Goal: Information Seeking & Learning: Learn about a topic

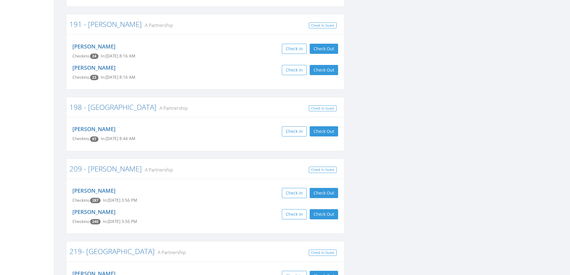
scroll to position [988, 0]
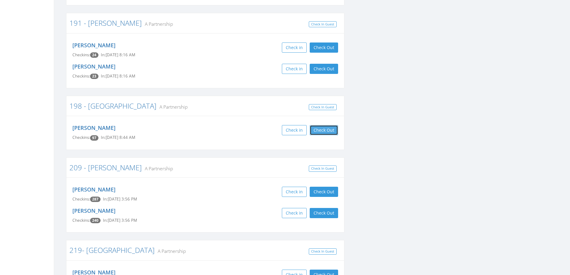
click at [327, 125] on button "Check Out" at bounding box center [324, 130] width 28 height 10
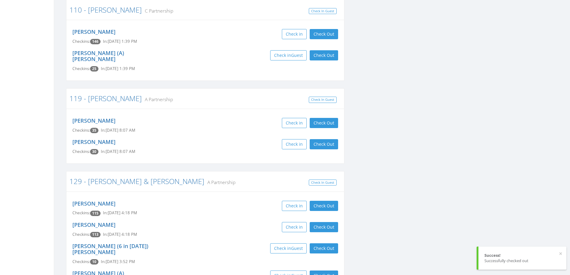
scroll to position [0, 0]
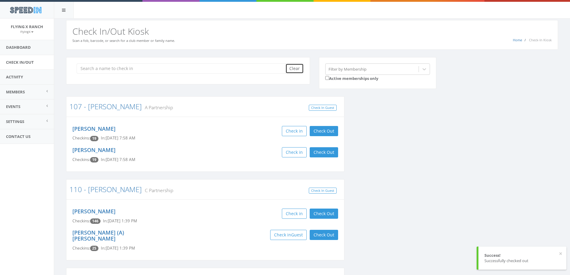
click at [294, 67] on button "Clear" at bounding box center [295, 68] width 18 height 10
click at [280, 25] on div "Home Check-In Kiosk Check In/Out Kiosk Scan a fob, barcode, or search for a clu…" at bounding box center [312, 35] width 492 height 30
click at [111, 70] on input "search" at bounding box center [183, 68] width 213 height 10
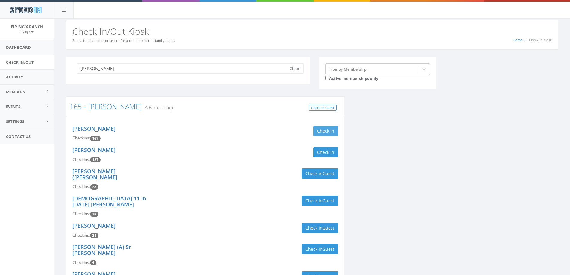
type input "hughes"
click at [334, 134] on button "Check in" at bounding box center [325, 131] width 25 height 10
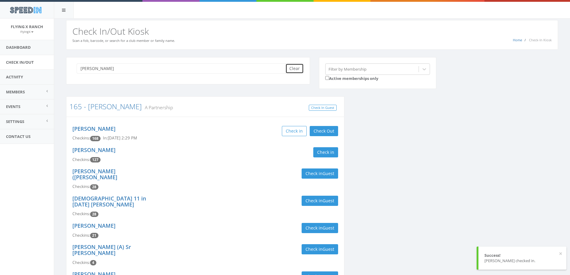
click at [292, 68] on button "Clear" at bounding box center [295, 68] width 18 height 10
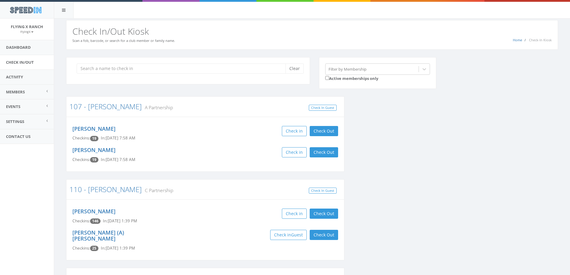
click at [236, 22] on div "Home Check-In Kiosk Check In/Out Kiosk Scan a fob, barcode, or search for a clu…" at bounding box center [312, 35] width 492 height 30
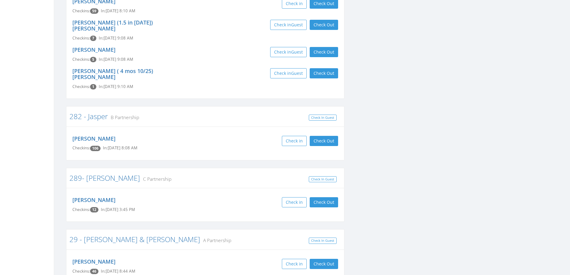
scroll to position [1496, 0]
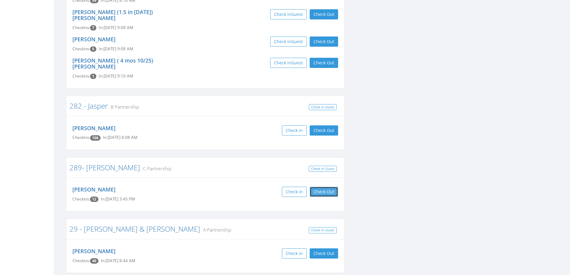
click at [330, 187] on button "Check Out" at bounding box center [324, 192] width 28 height 10
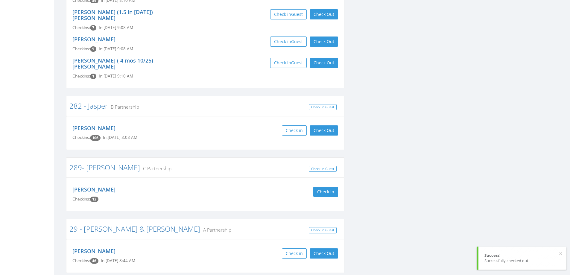
click at [242, 177] on div "Kirk Larson Checkins: 12 Check in" at bounding box center [205, 194] width 278 height 34
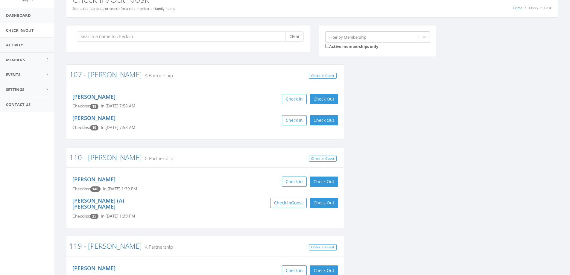
scroll to position [0, 0]
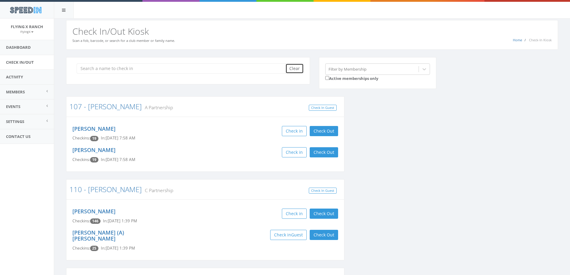
click at [300, 68] on button "Clear" at bounding box center [295, 68] width 18 height 10
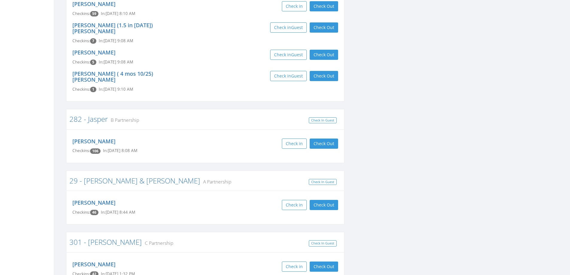
scroll to position [1496, 0]
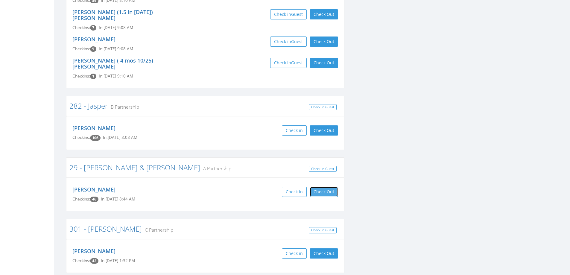
click at [330, 187] on button "Check Out" at bounding box center [324, 192] width 28 height 10
click at [274, 184] on div "John Benshoof Checkins: 46 In: Oct 10, 8:44 AM Check in Check Out Check Out" at bounding box center [205, 194] width 275 height 21
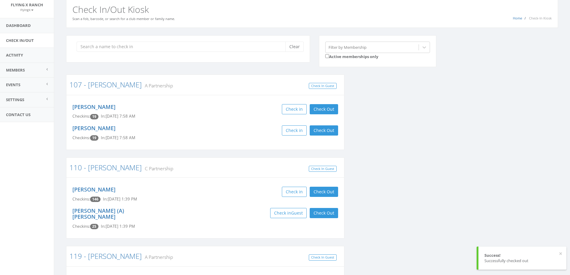
scroll to position [0, 0]
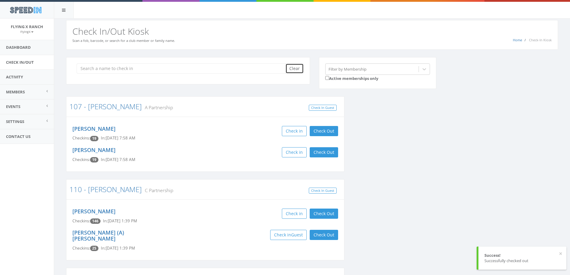
click at [293, 67] on button "Clear" at bounding box center [295, 68] width 18 height 10
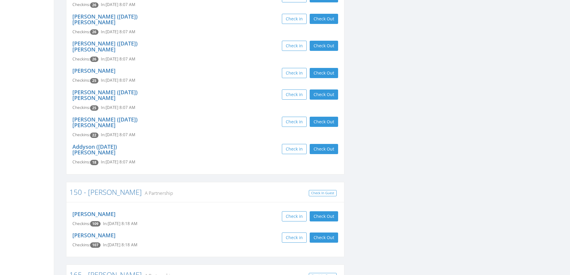
scroll to position [599, 0]
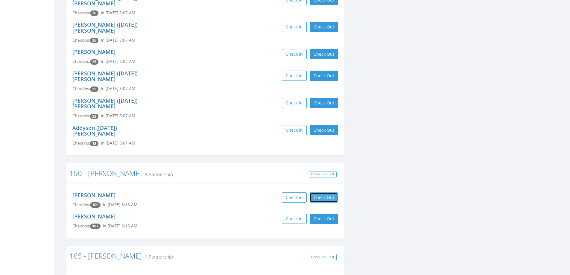
click at [320, 192] on button "Check Out" at bounding box center [324, 197] width 28 height 10
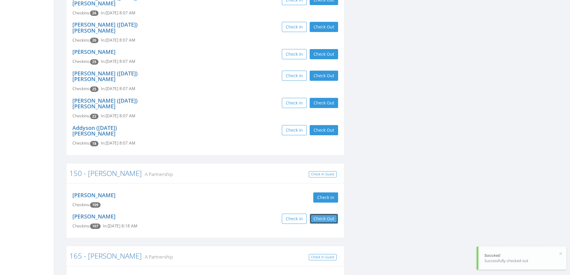
click at [321, 214] on button "Check Out" at bounding box center [324, 219] width 28 height 10
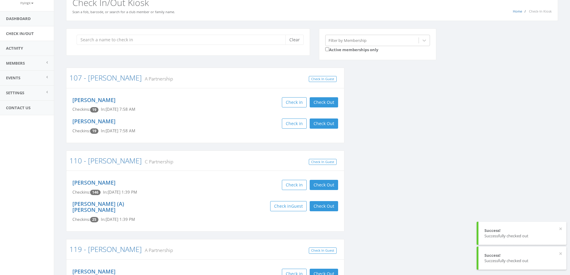
scroll to position [0, 0]
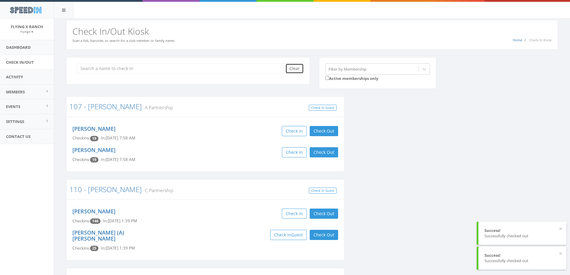
click at [296, 69] on button "Clear" at bounding box center [295, 68] width 18 height 10
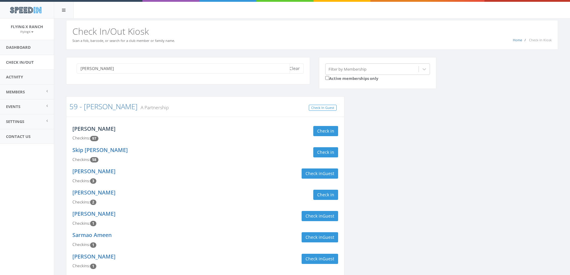
type input "jansma"
click at [87, 131] on link "Patty Jansma" at bounding box center [93, 128] width 43 height 7
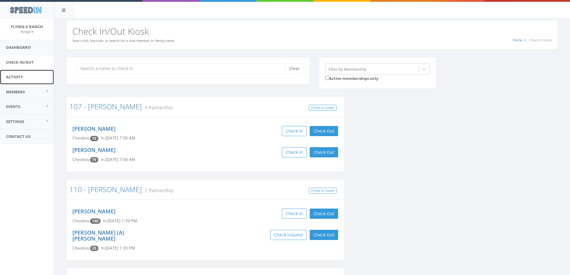
click at [13, 76] on link "Activity" at bounding box center [27, 77] width 54 height 15
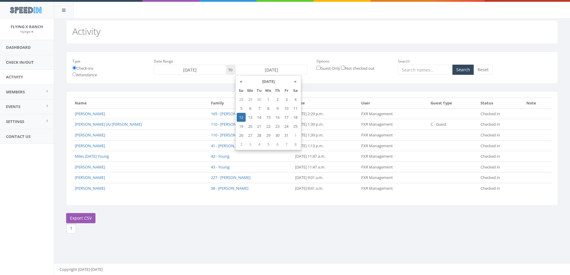
click at [256, 68] on input "[DATE]" at bounding box center [271, 70] width 72 height 10
click at [296, 99] on td "4" at bounding box center [295, 99] width 9 height 9
type input "[DATE]"
click at [464, 71] on button "Search" at bounding box center [464, 70] width 22 height 10
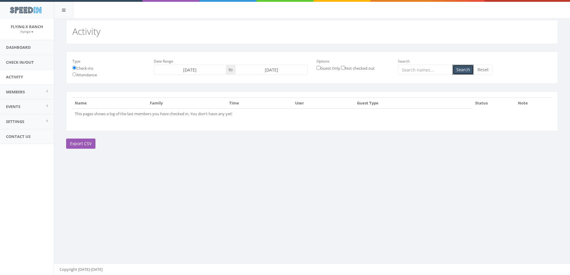
click at [462, 70] on button "Search" at bounding box center [464, 70] width 22 height 10
click at [75, 75] on input "Attendance" at bounding box center [74, 74] width 4 height 4
radio input "true"
click at [458, 71] on button "Search" at bounding box center [464, 70] width 22 height 10
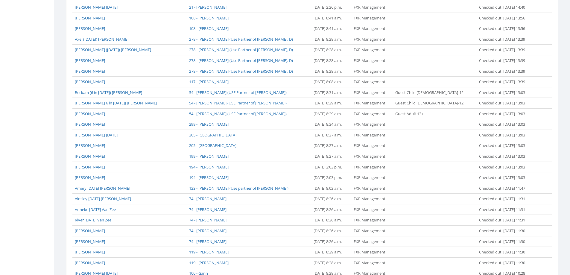
scroll to position [417, 0]
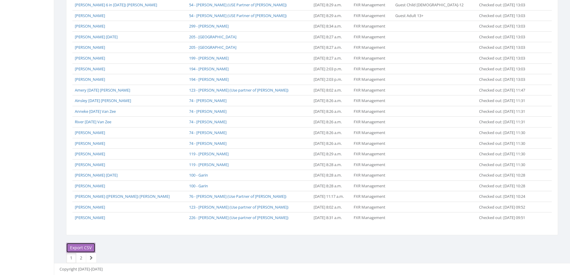
click at [80, 247] on link "Export CSV" at bounding box center [80, 248] width 29 height 10
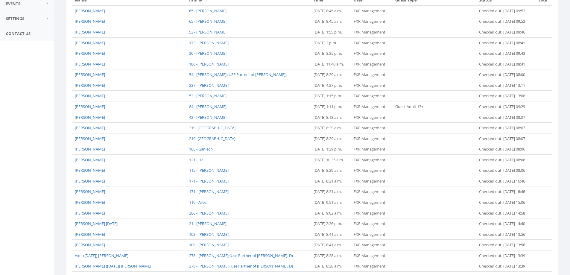
scroll to position [28, 0]
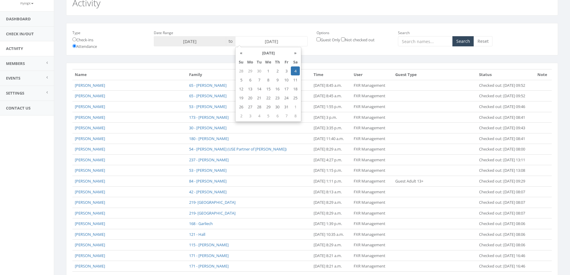
click at [262, 40] on input "2025-10-04" at bounding box center [271, 41] width 72 height 10
click at [242, 78] on td "5" at bounding box center [241, 79] width 9 height 9
type input "2025-10-05"
click at [465, 42] on button "Search" at bounding box center [464, 41] width 22 height 10
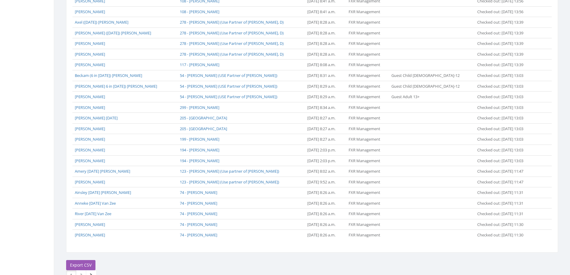
scroll to position [417, 0]
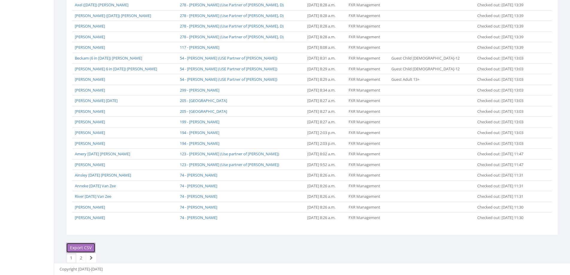
click at [81, 248] on link "Export CSV" at bounding box center [80, 248] width 29 height 10
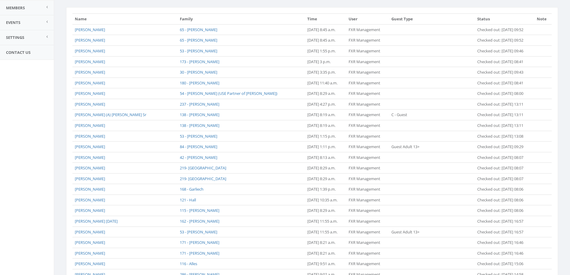
scroll to position [28, 0]
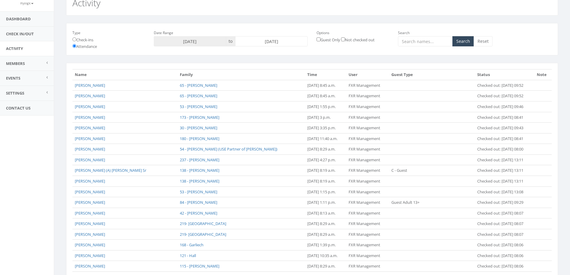
click at [264, 43] on input "[DATE]" at bounding box center [271, 41] width 72 height 10
click at [253, 81] on td "6" at bounding box center [250, 79] width 9 height 9
type input "[DATE]"
click at [461, 45] on button "Search" at bounding box center [464, 41] width 22 height 10
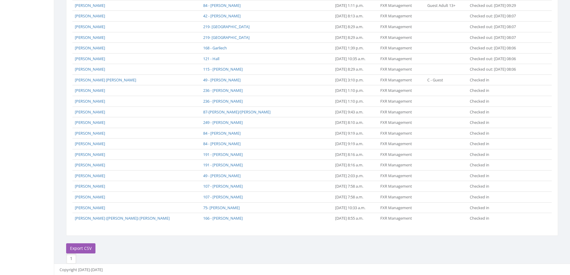
scroll to position [279, 0]
click at [84, 248] on link "Export CSV" at bounding box center [80, 248] width 29 height 10
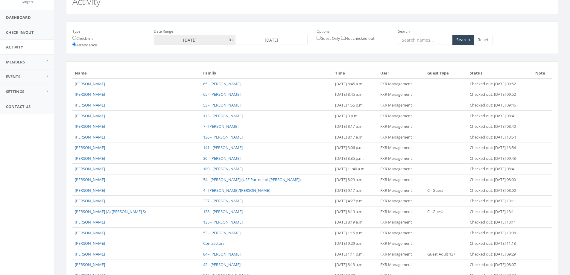
scroll to position [0, 0]
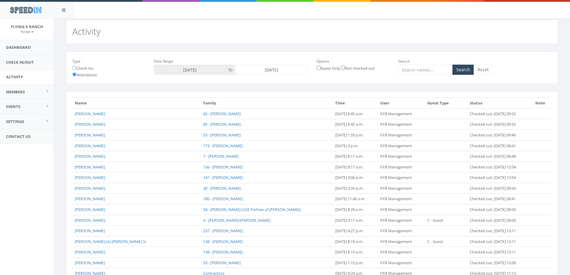
click at [284, 69] on input "2025-10-06" at bounding box center [271, 70] width 72 height 10
click at [259, 110] on td "7" at bounding box center [259, 108] width 9 height 9
type input "2025-10-07"
click at [459, 72] on button "Search" at bounding box center [464, 70] width 22 height 10
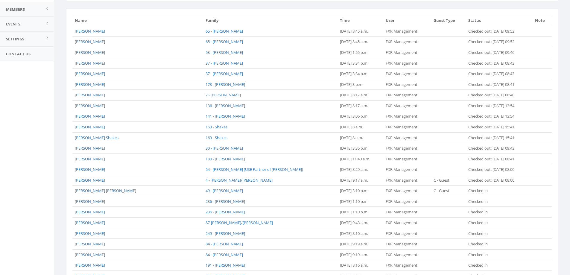
scroll to position [194, 0]
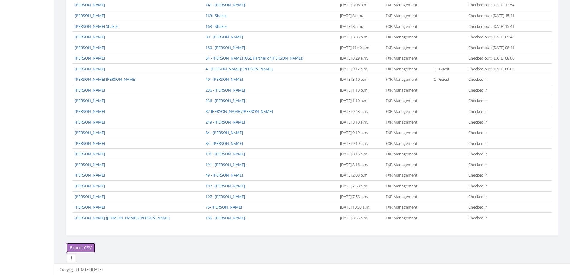
click at [82, 247] on link "Export CSV" at bounding box center [80, 248] width 29 height 10
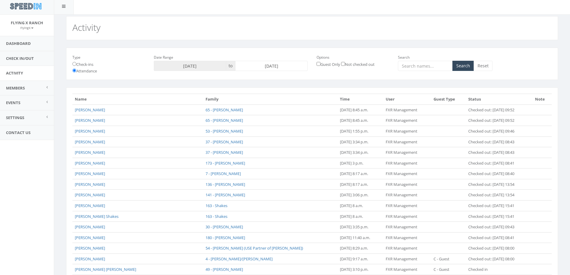
scroll to position [0, 0]
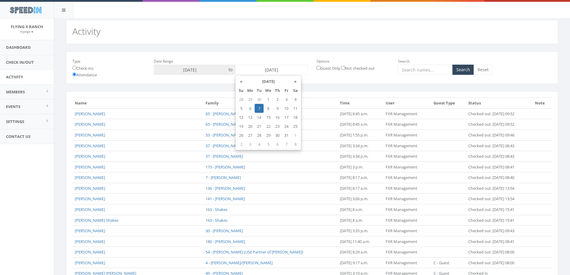
click at [277, 69] on input "2025-10-07" at bounding box center [271, 70] width 72 height 10
click at [265, 105] on td "8" at bounding box center [268, 108] width 9 height 9
type input "2025-10-08"
click at [462, 71] on button "Search" at bounding box center [464, 70] width 22 height 10
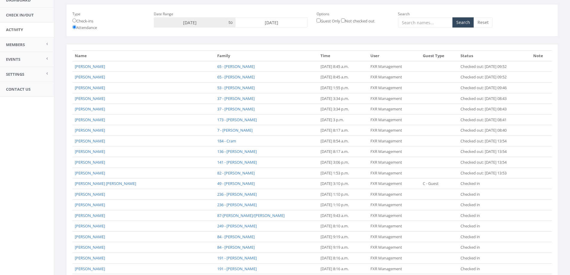
scroll to position [151, 0]
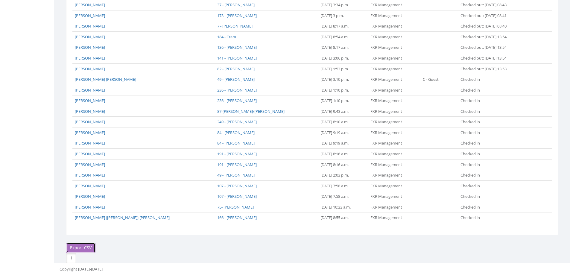
click at [82, 247] on link "Export CSV" at bounding box center [80, 248] width 29 height 10
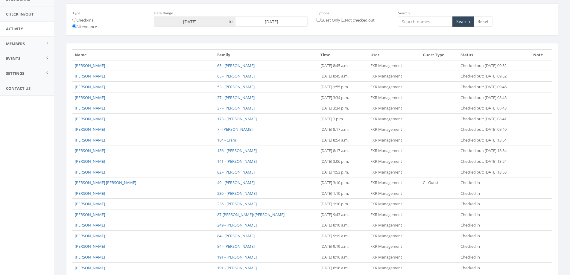
scroll to position [0, 0]
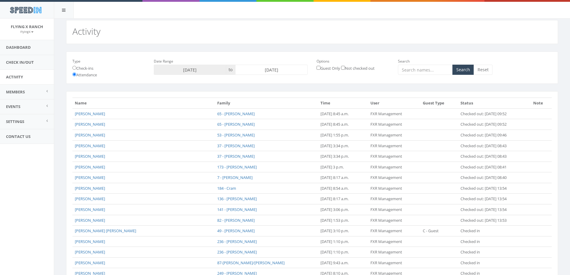
click at [274, 69] on input "[DATE]" at bounding box center [271, 70] width 72 height 10
click at [276, 110] on td "9" at bounding box center [277, 108] width 9 height 9
type input "[DATE]"
click at [465, 69] on button "Search" at bounding box center [464, 70] width 22 height 10
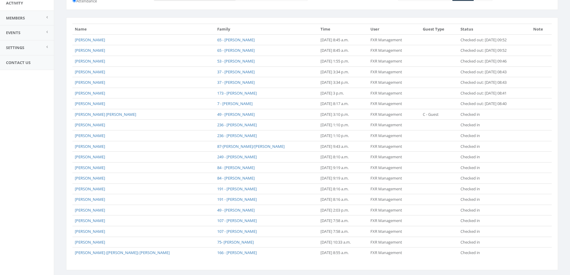
scroll to position [109, 0]
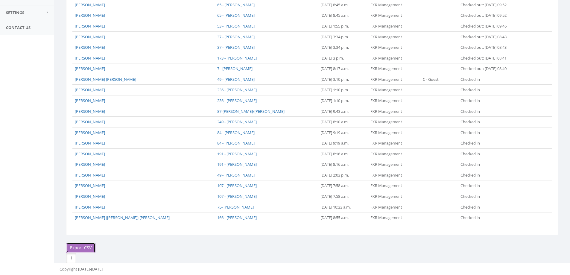
click at [88, 247] on link "Export CSV" at bounding box center [80, 248] width 29 height 10
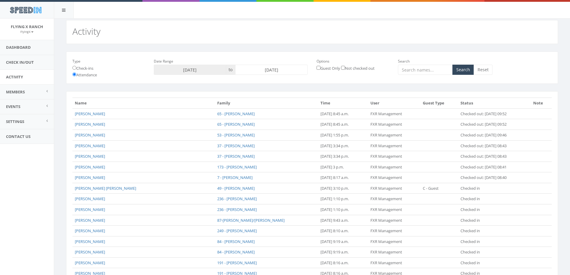
click at [264, 71] on input "[DATE]" at bounding box center [271, 70] width 72 height 10
click at [287, 108] on td "10" at bounding box center [286, 108] width 9 height 9
type input "[DATE]"
click at [464, 69] on button "Search" at bounding box center [464, 70] width 22 height 10
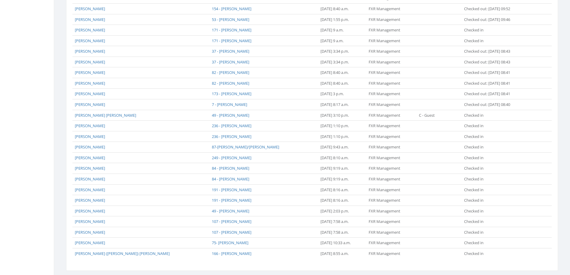
scroll to position [407, 0]
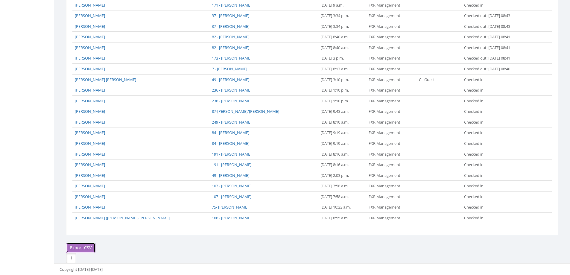
click at [78, 247] on link "Export CSV" at bounding box center [80, 248] width 29 height 10
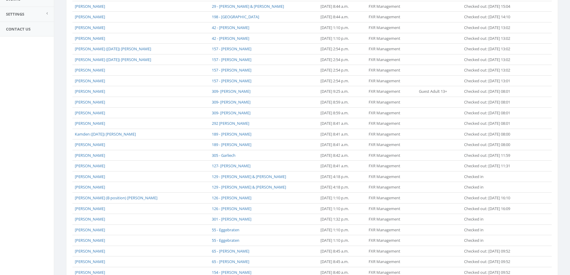
scroll to position [0, 0]
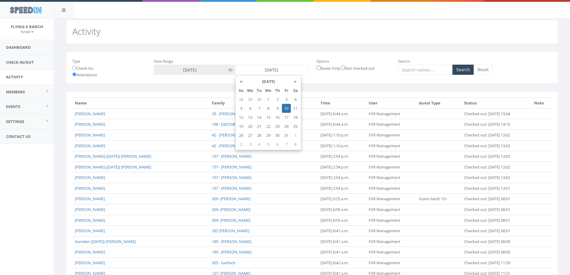
click at [266, 72] on input "2025-10-10" at bounding box center [271, 70] width 72 height 10
click at [294, 108] on td "11" at bounding box center [295, 108] width 9 height 9
type input "[DATE]"
click at [470, 73] on button "Search" at bounding box center [464, 70] width 22 height 10
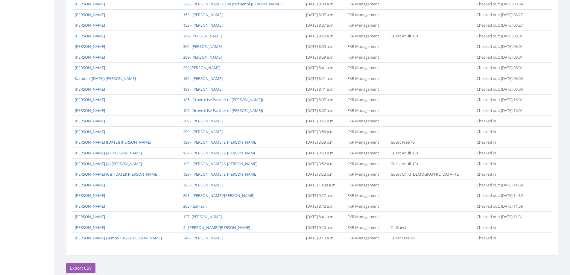
scroll to position [417, 0]
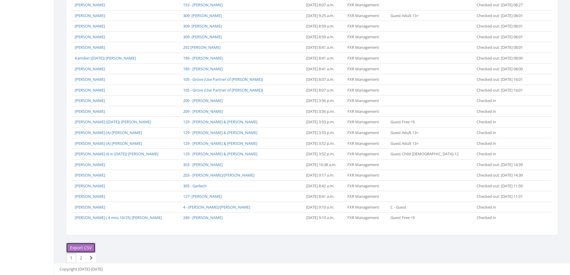
click at [78, 248] on link "Export CSV" at bounding box center [80, 248] width 29 height 10
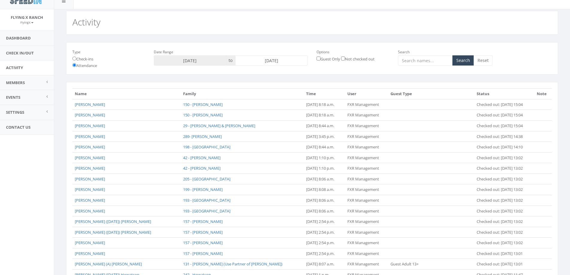
scroll to position [0, 0]
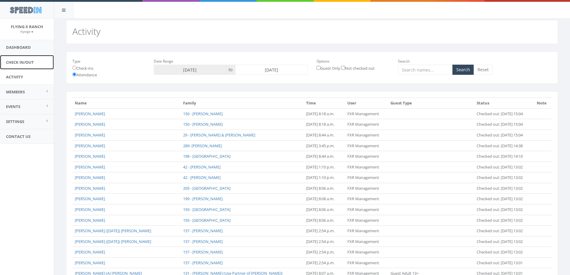
click at [10, 61] on link "Check In/Out" at bounding box center [27, 62] width 54 height 15
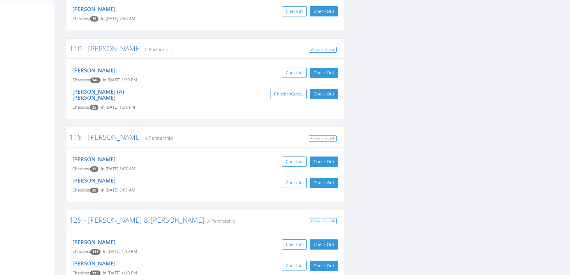
scroll to position [180, 0]
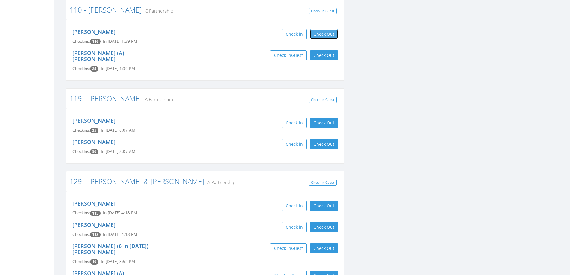
click at [323, 31] on button "Check Out" at bounding box center [324, 34] width 28 height 10
click at [324, 56] on button "Check Out" at bounding box center [324, 55] width 28 height 10
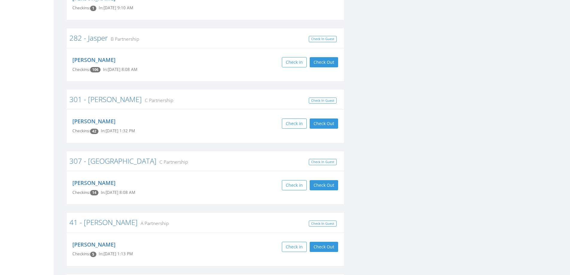
scroll to position [1496, 0]
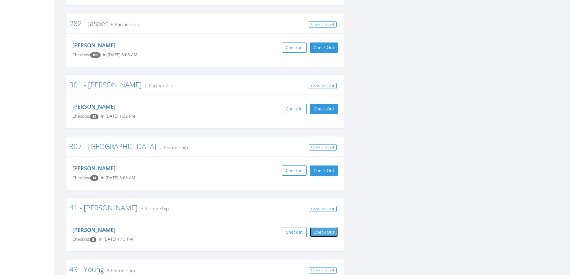
click at [321, 227] on button "Check Out" at bounding box center [324, 232] width 28 height 10
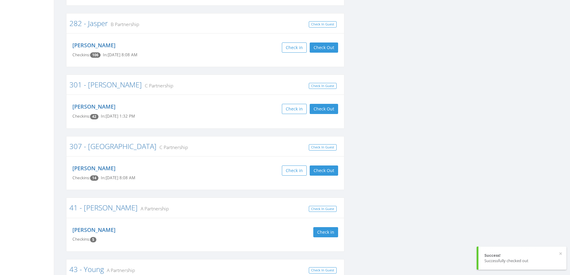
click at [222, 227] on div "Check in" at bounding box center [274, 232] width 128 height 10
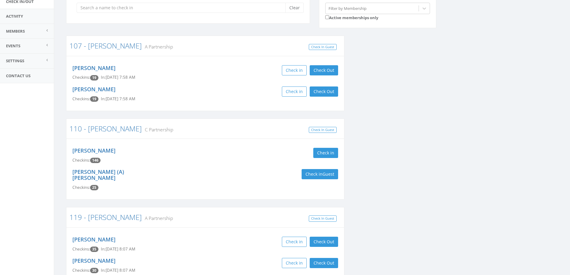
scroll to position [0, 0]
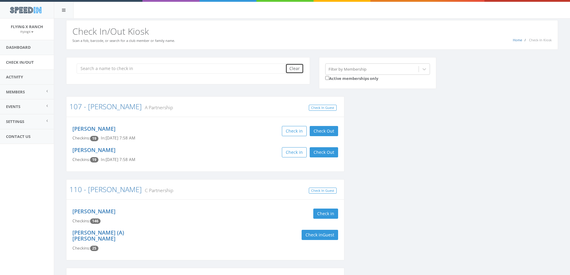
click at [297, 69] on button "Clear" at bounding box center [295, 68] width 18 height 10
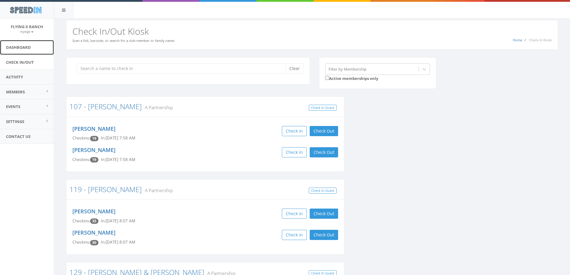
click at [21, 45] on link "Dashboard" at bounding box center [27, 47] width 54 height 15
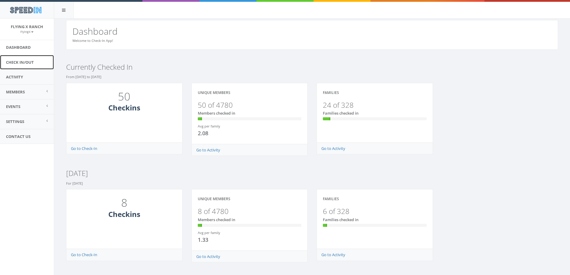
click at [22, 61] on link "Check In/Out" at bounding box center [27, 62] width 54 height 15
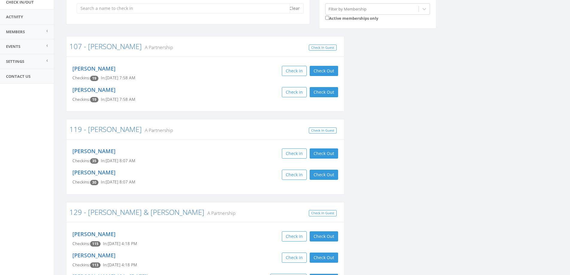
scroll to position [16, 0]
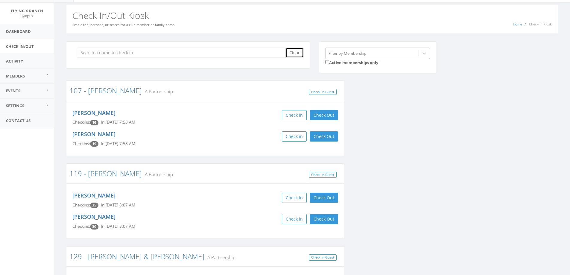
click at [293, 52] on button "Clear" at bounding box center [295, 53] width 18 height 10
